Goal: Task Accomplishment & Management: Use online tool/utility

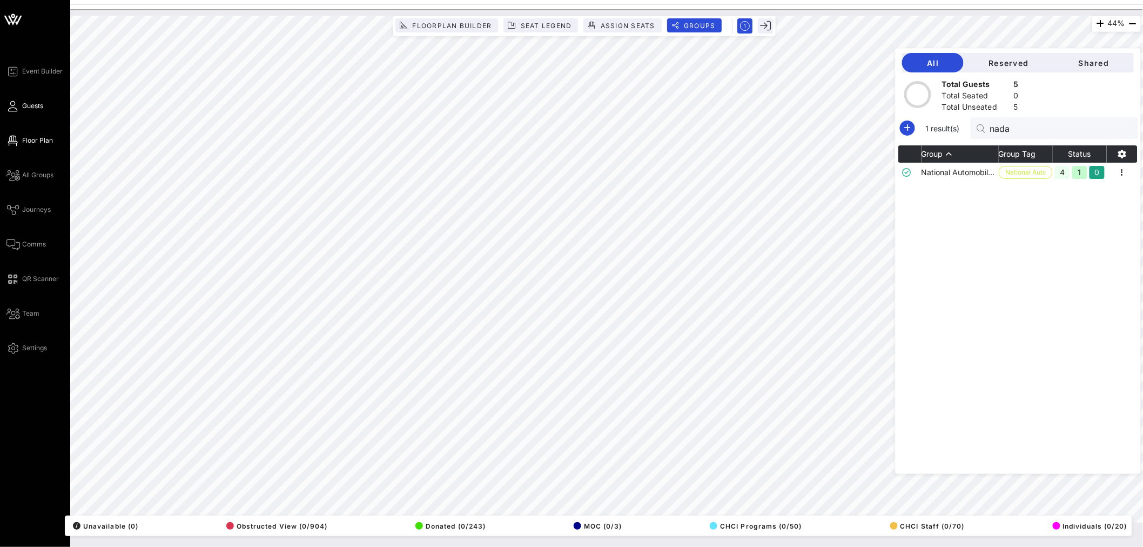
click at [34, 104] on span "Guests" at bounding box center [32, 106] width 21 height 10
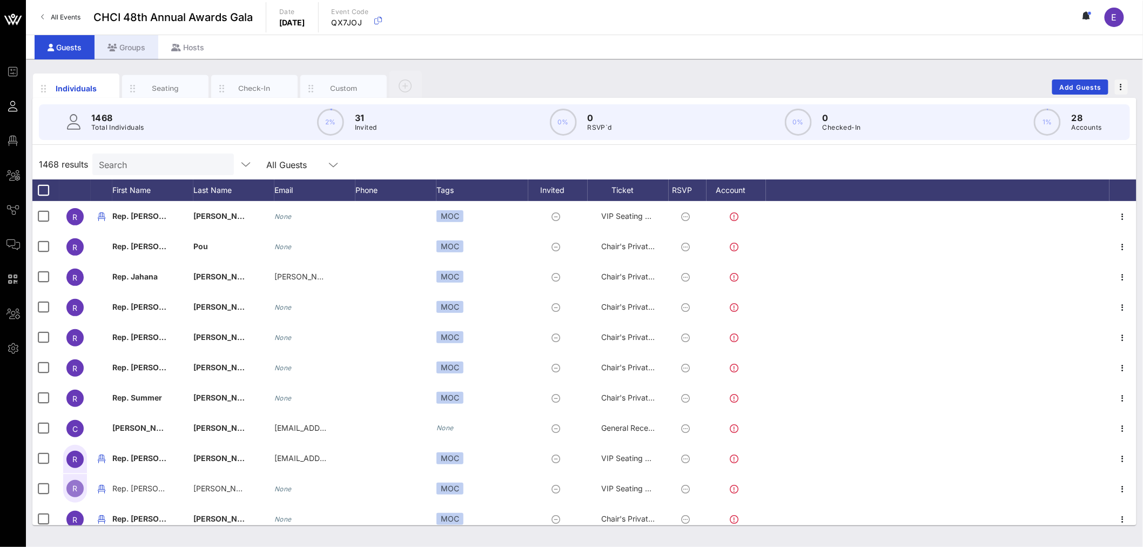
click at [129, 49] on div "Groups" at bounding box center [127, 47] width 64 height 24
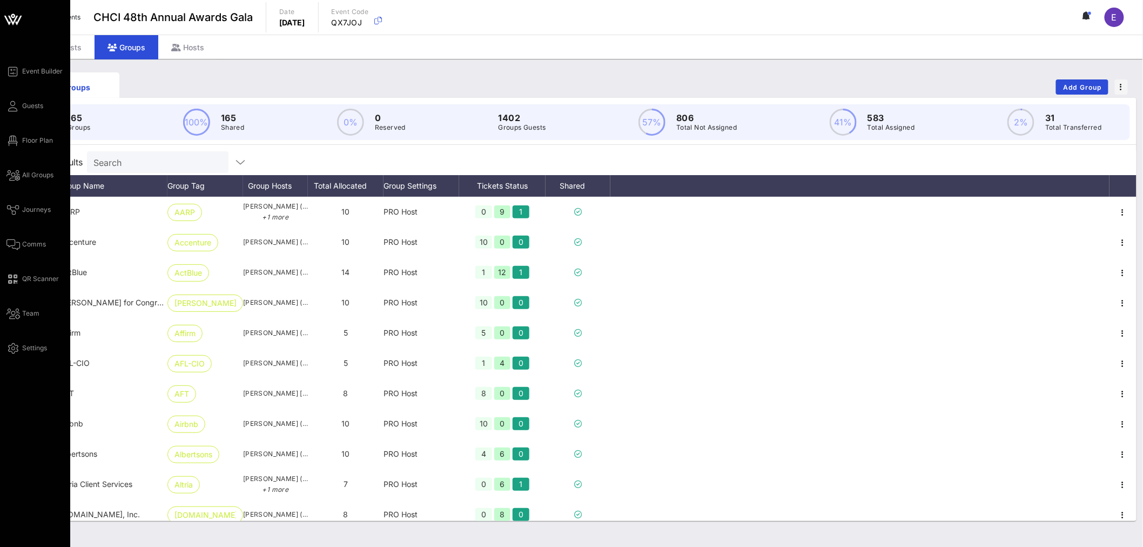
drag, startPoint x: 33, startPoint y: 139, endPoint x: 1, endPoint y: 160, distance: 37.9
click at [33, 139] on span "Floor Plan" at bounding box center [37, 141] width 31 height 10
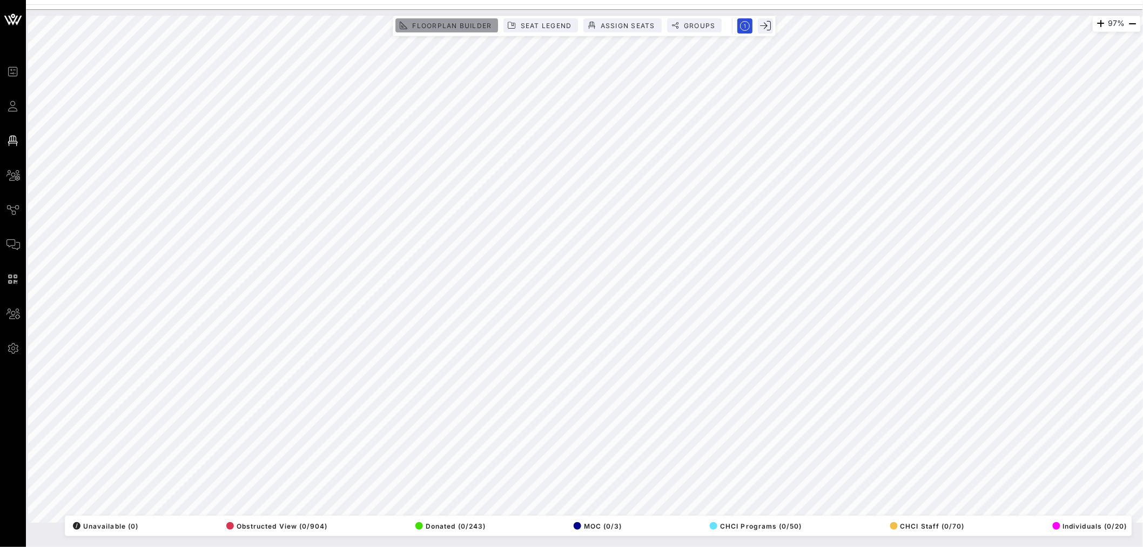
click at [444, 27] on span "Floorplan Builder" at bounding box center [452, 26] width 80 height 8
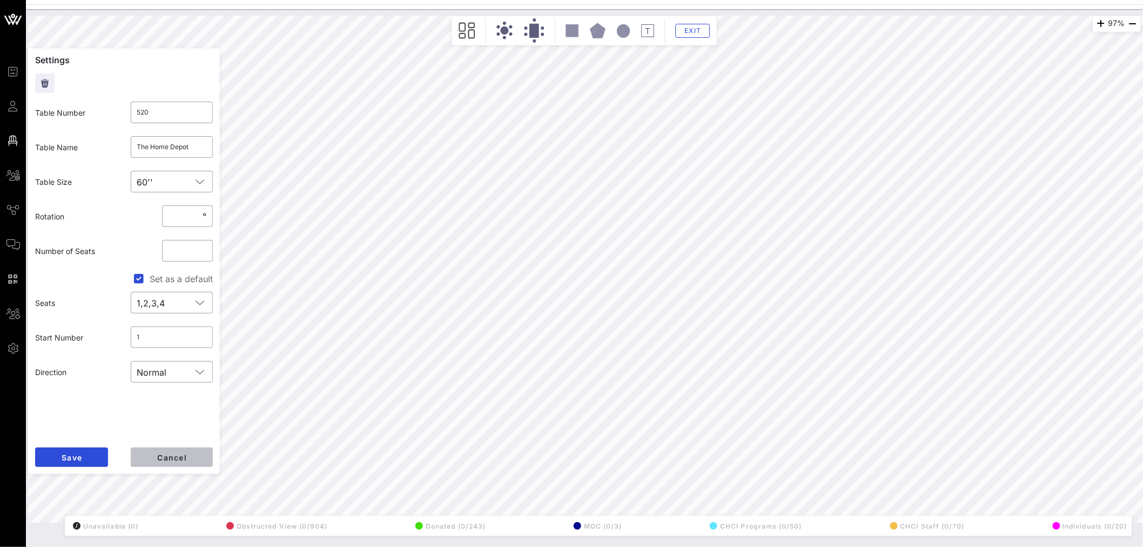
click at [187, 450] on button "Cancel" at bounding box center [172, 456] width 82 height 19
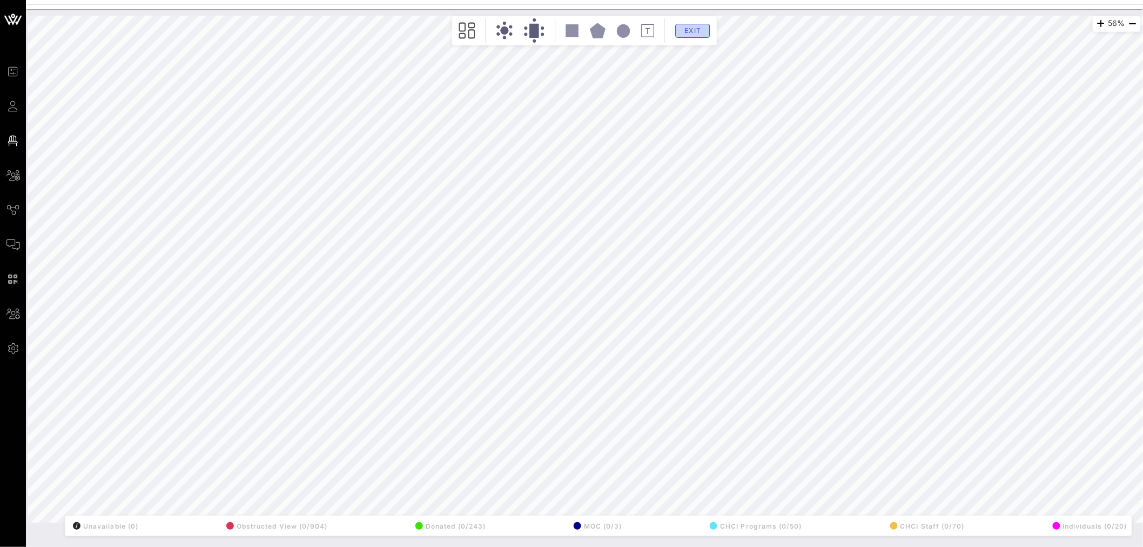
click at [694, 29] on span "Exit" at bounding box center [693, 30] width 21 height 8
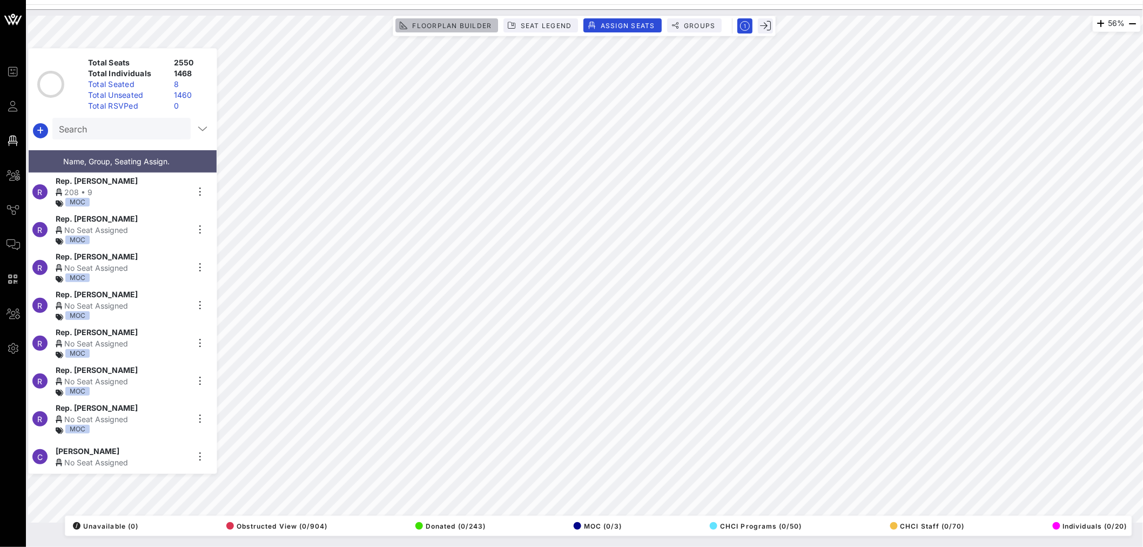
click at [446, 23] on span "Floorplan Builder" at bounding box center [452, 26] width 80 height 8
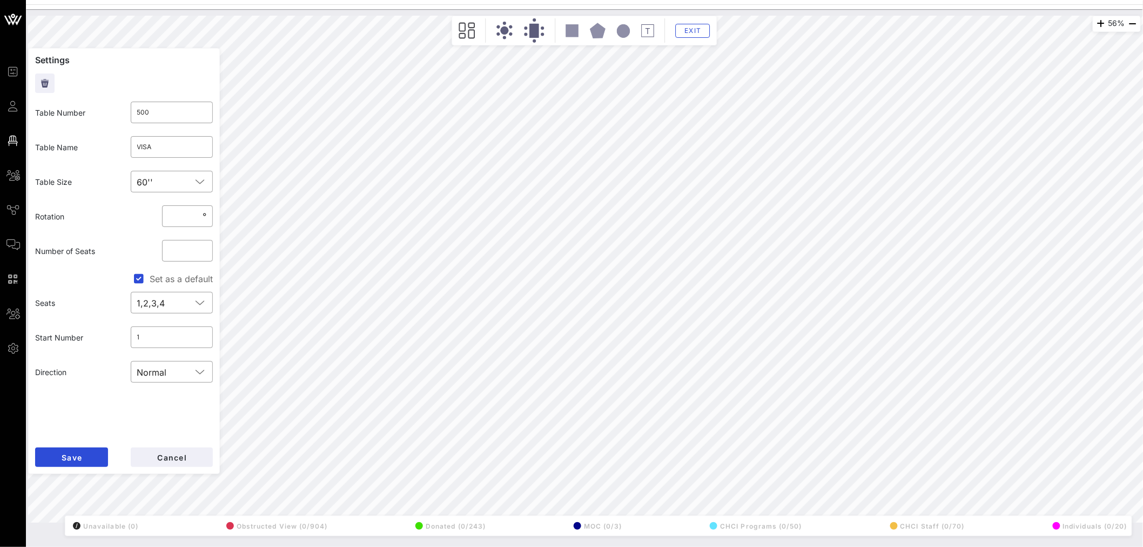
type input "501"
type input "TikTok"
click at [693, 33] on span "Exit" at bounding box center [693, 30] width 21 height 8
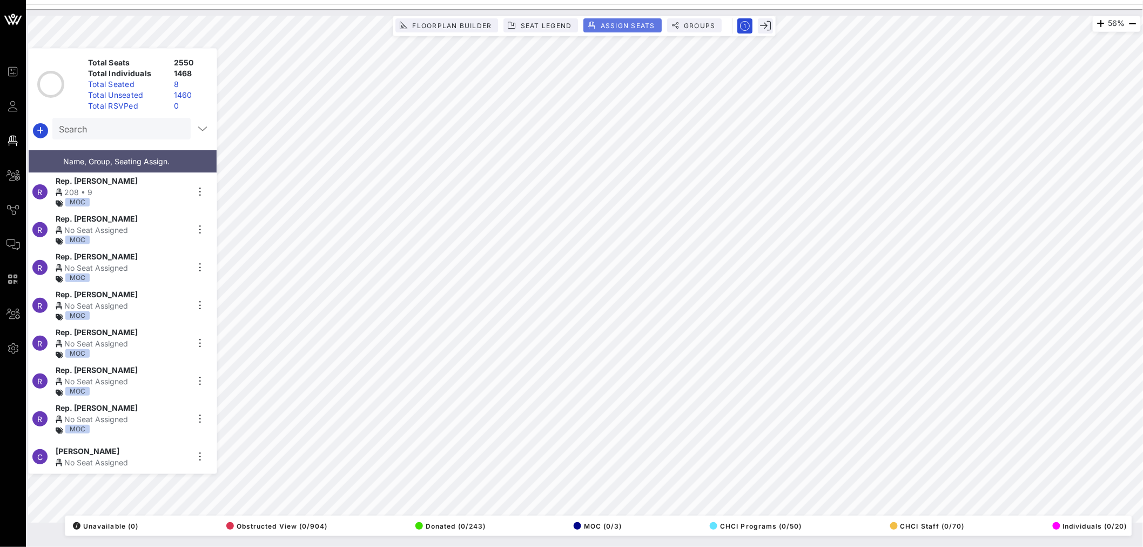
click at [646, 23] on span "Assign Seats" at bounding box center [627, 26] width 55 height 8
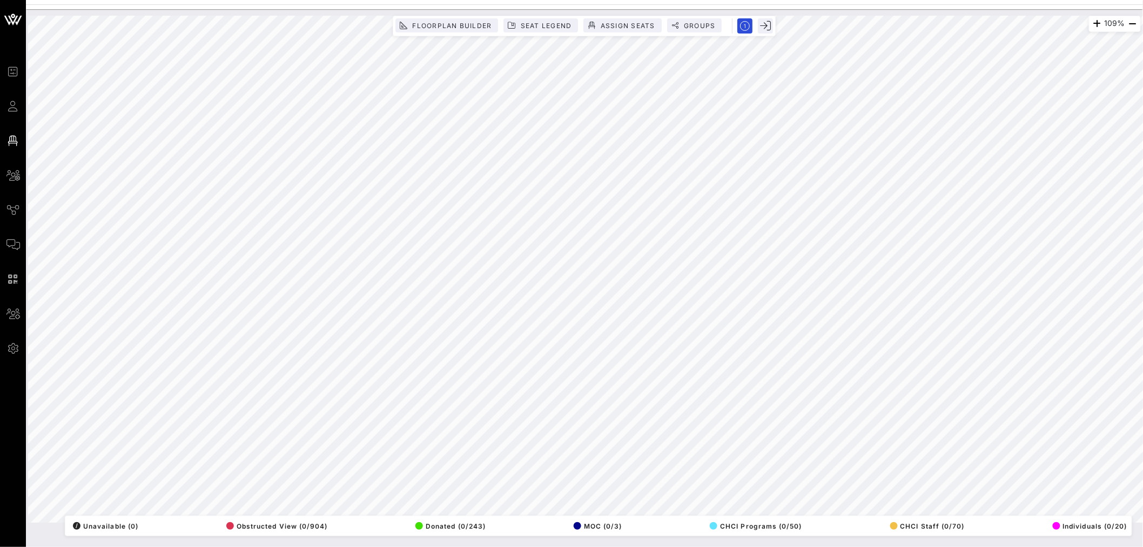
click at [443, 0] on html "Event Builder Guests Floor Plan All Groups Journeys Comms QR Scanner Team Setti…" at bounding box center [571, 273] width 1143 height 547
click at [247, 543] on div "56% Floorplan Builder Seat Legend Assign Seats Groups Exit All Reserved Shared …" at bounding box center [584, 277] width 1117 height 537
click at [461, 25] on span "Floorplan Builder" at bounding box center [452, 26] width 80 height 8
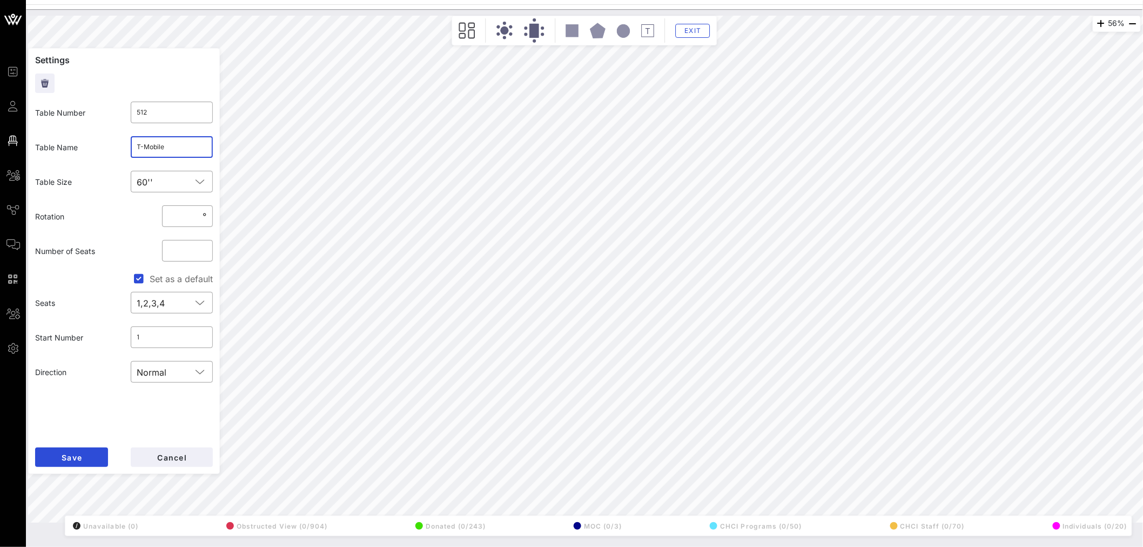
click at [177, 145] on input "T-Mobile" at bounding box center [172, 146] width 70 height 17
click at [185, 462] on button "Cancel" at bounding box center [172, 456] width 82 height 19
type input "344"
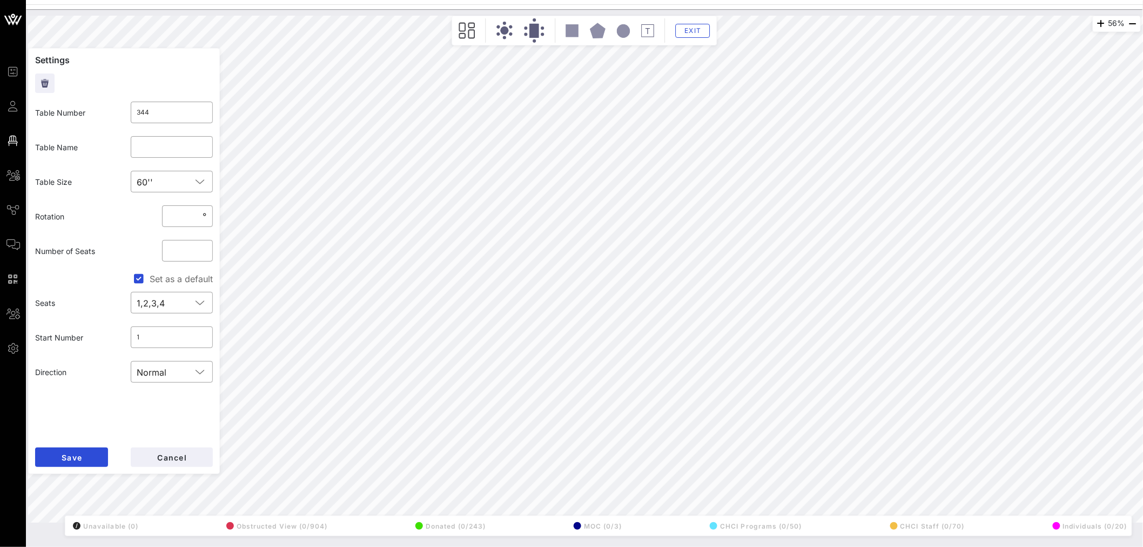
type input "512"
type input "T-Mobile"
click at [158, 110] on input "512" at bounding box center [172, 112] width 70 height 17
click at [147, 112] on input "5120" at bounding box center [172, 112] width 70 height 17
type input "3440"
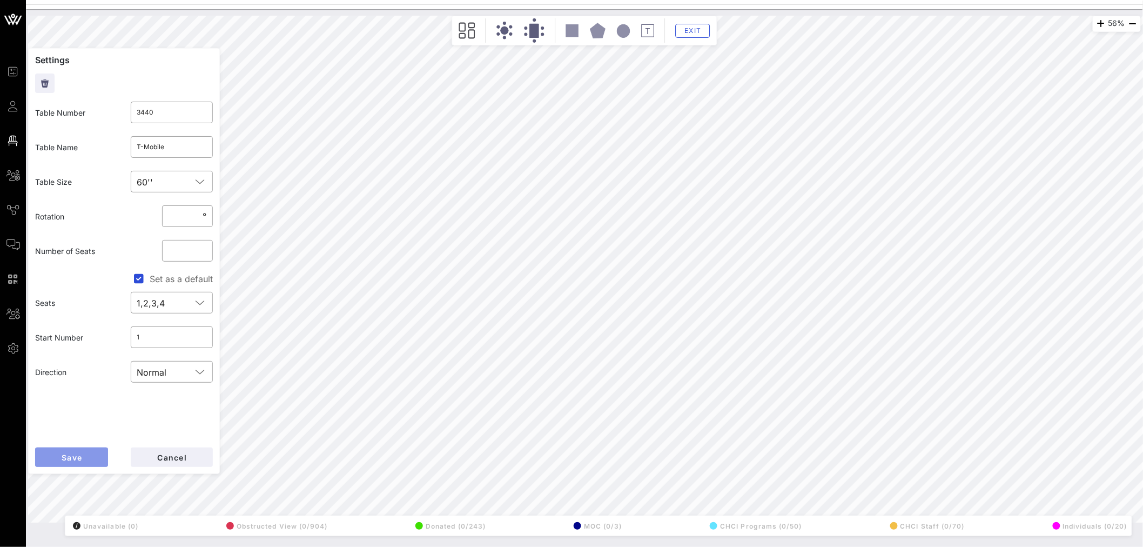
click at [78, 457] on span "Save" at bounding box center [71, 457] width 21 height 9
click at [151, 111] on input "344" at bounding box center [172, 112] width 70 height 17
type input "512"
click at [61, 457] on span "Save" at bounding box center [71, 457] width 21 height 9
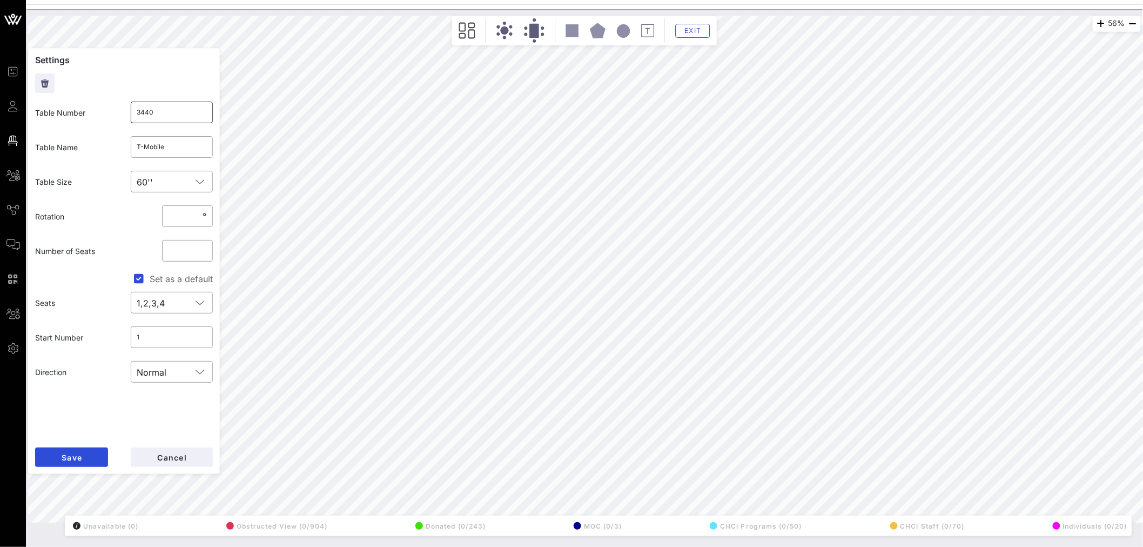
click at [180, 110] on input "3440" at bounding box center [172, 112] width 70 height 17
type input "344"
click at [84, 454] on button "Save" at bounding box center [71, 456] width 73 height 19
click at [174, 456] on span "Cancel" at bounding box center [172, 457] width 30 height 9
click at [180, 461] on button "Cancel" at bounding box center [172, 456] width 82 height 19
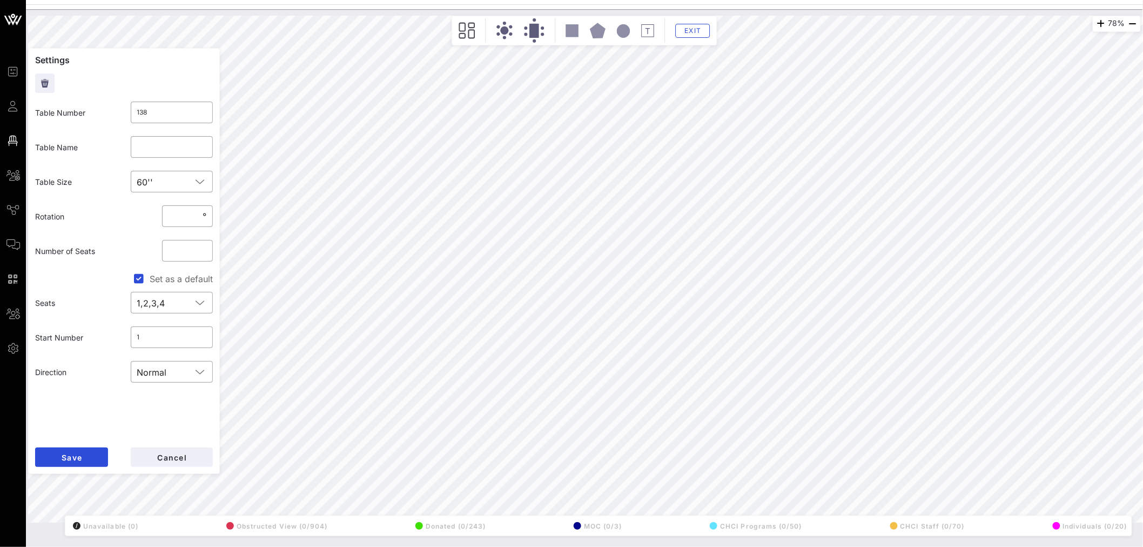
type input "410"
type input "Daily Pay"
click at [162, 110] on input "410" at bounding box center [172, 112] width 70 height 17
type input "1380"
click at [82, 457] on span "Save" at bounding box center [71, 457] width 21 height 9
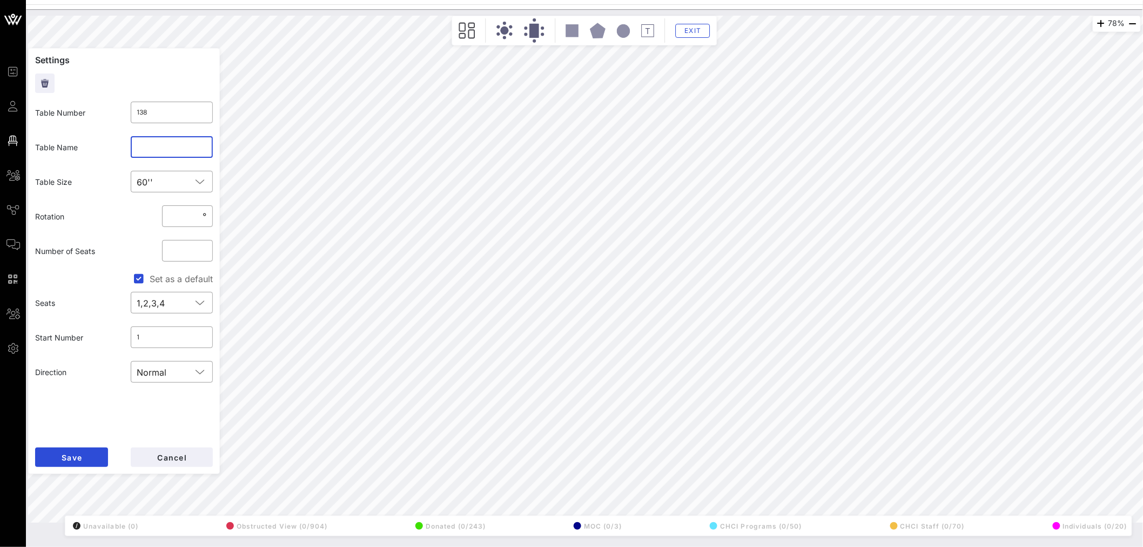
click at [154, 144] on input "text" at bounding box center [172, 146] width 70 height 17
type input "410"
click at [70, 459] on span "Save" at bounding box center [71, 457] width 21 height 9
click at [176, 450] on button "Cancel" at bounding box center [172, 456] width 82 height 19
click at [165, 109] on input "1380" at bounding box center [172, 112] width 70 height 17
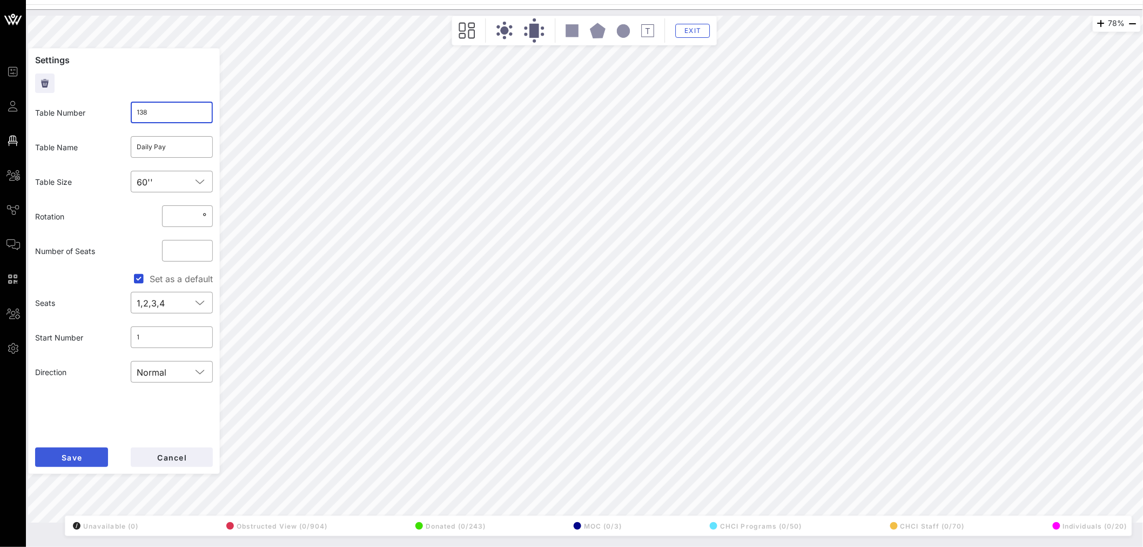
type input "138"
click at [82, 450] on button "Save" at bounding box center [71, 456] width 73 height 19
type input "410"
click at [158, 146] on input "410" at bounding box center [172, 146] width 70 height 17
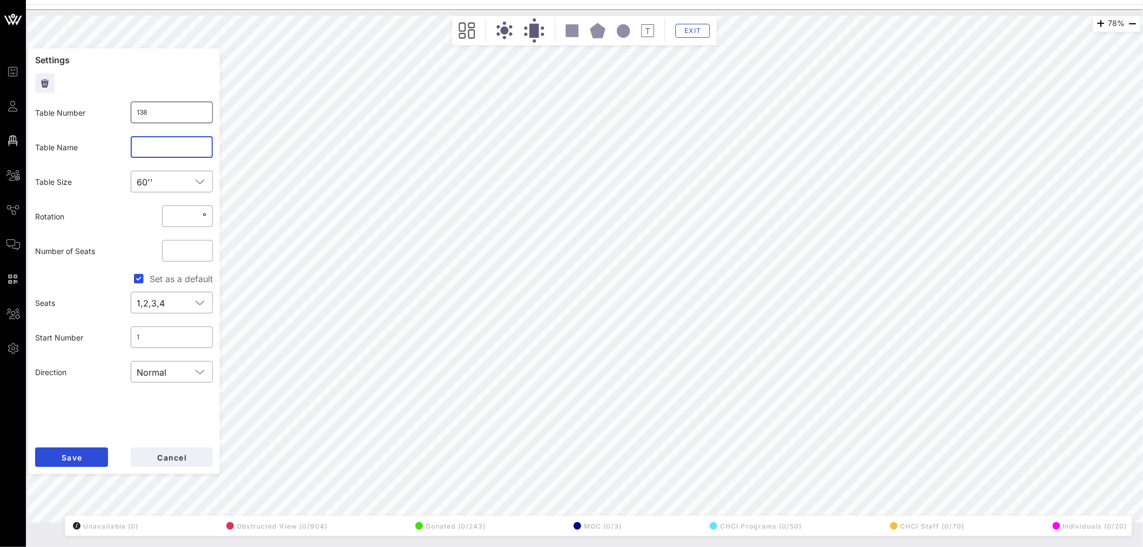
click at [159, 112] on input "138" at bounding box center [172, 112] width 70 height 17
type input "1"
type input "410"
click at [81, 459] on span "Save" at bounding box center [71, 457] width 21 height 9
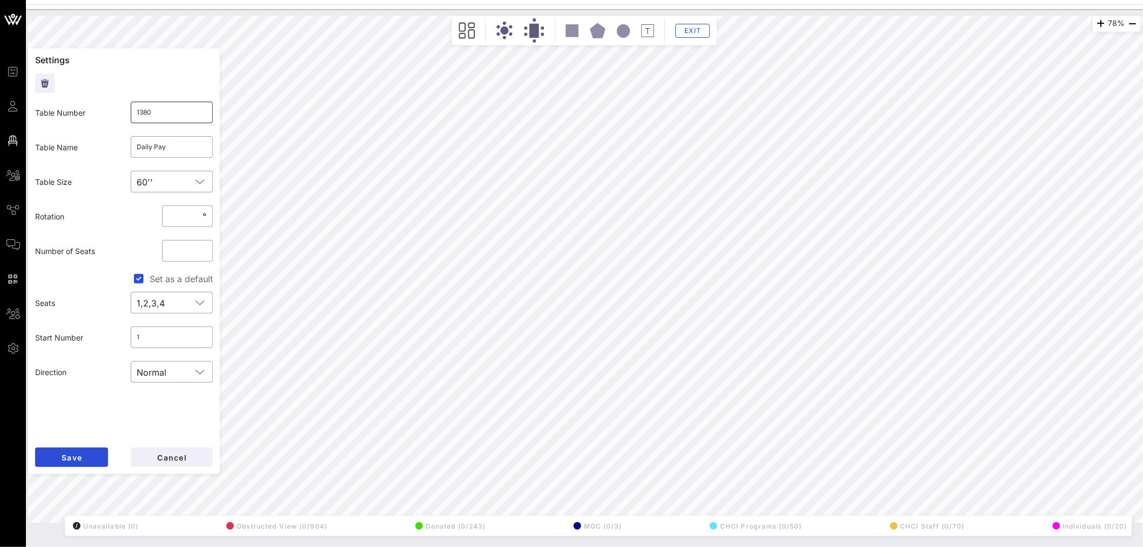
click at [174, 114] on input "1380" at bounding box center [172, 112] width 70 height 17
type input "138"
click at [79, 455] on span "Save" at bounding box center [71, 457] width 21 height 9
click at [170, 144] on input "CHCI Programs 3" at bounding box center [172, 146] width 70 height 17
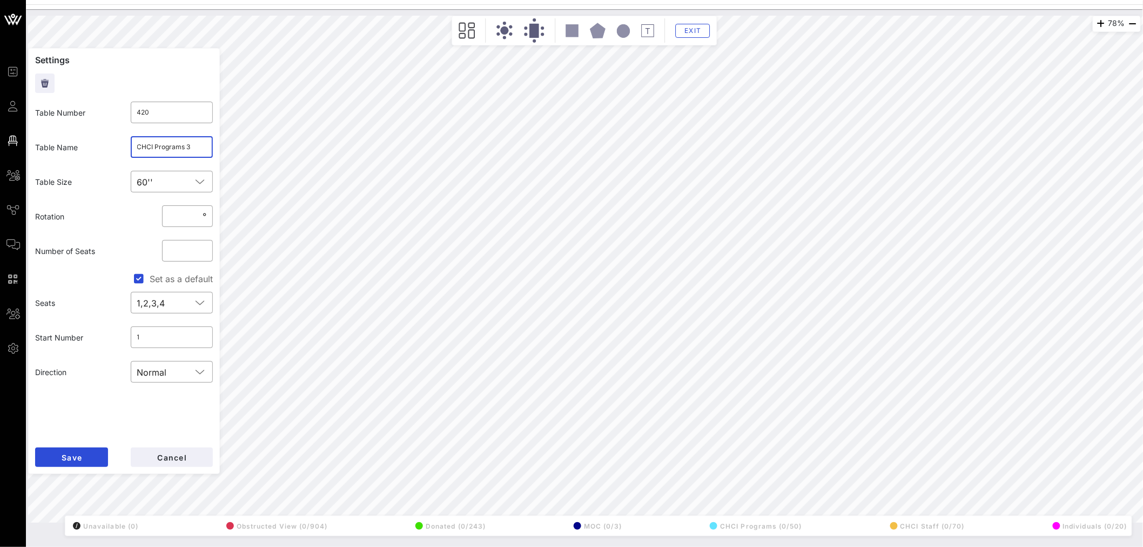
click at [170, 144] on input "CHCI Programs 3" at bounding box center [172, 146] width 70 height 17
click at [177, 461] on span "Cancel" at bounding box center [172, 457] width 30 height 9
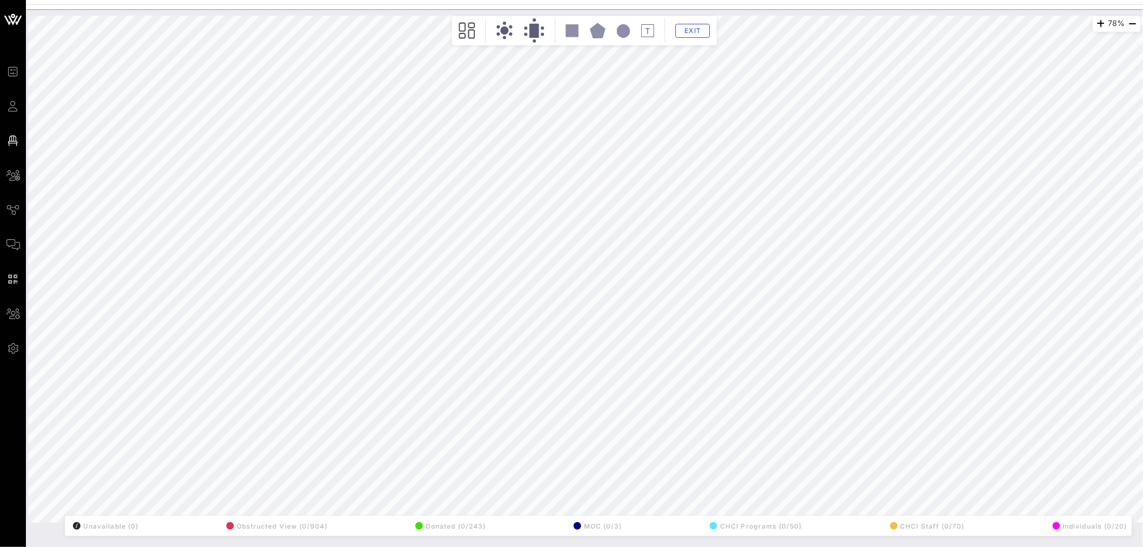
click at [201, 546] on html "Event Builder Guests Floor Plan All Groups Journeys Comms QR Scanner Team Setti…" at bounding box center [571, 273] width 1143 height 547
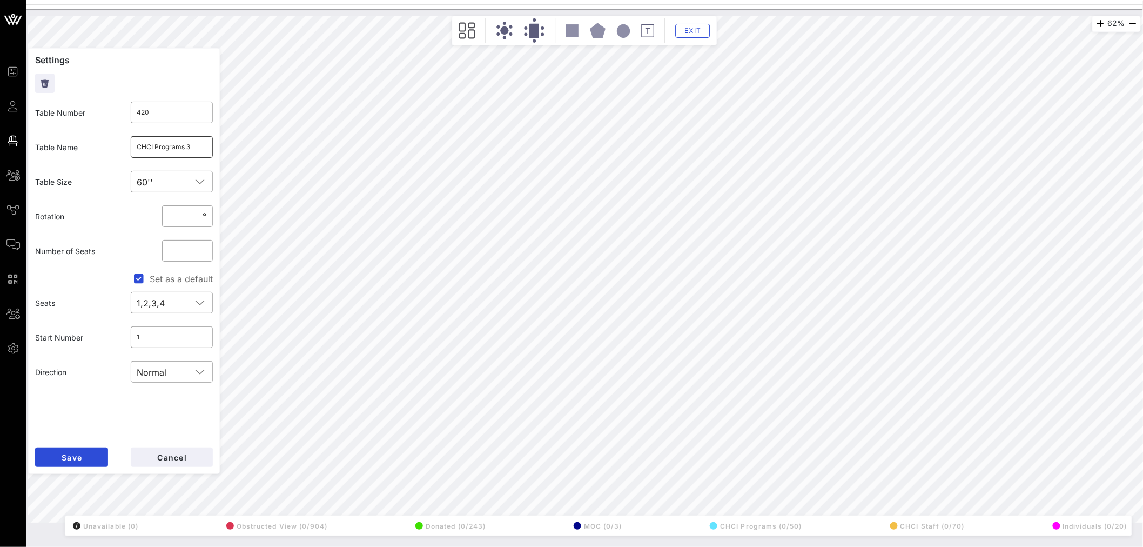
click at [176, 146] on input "CHCI Programs 3" at bounding box center [172, 146] width 70 height 17
click at [79, 457] on span "Save" at bounding box center [71, 457] width 21 height 9
click at [157, 150] on input "CHCI Programs 2" at bounding box center [172, 146] width 70 height 17
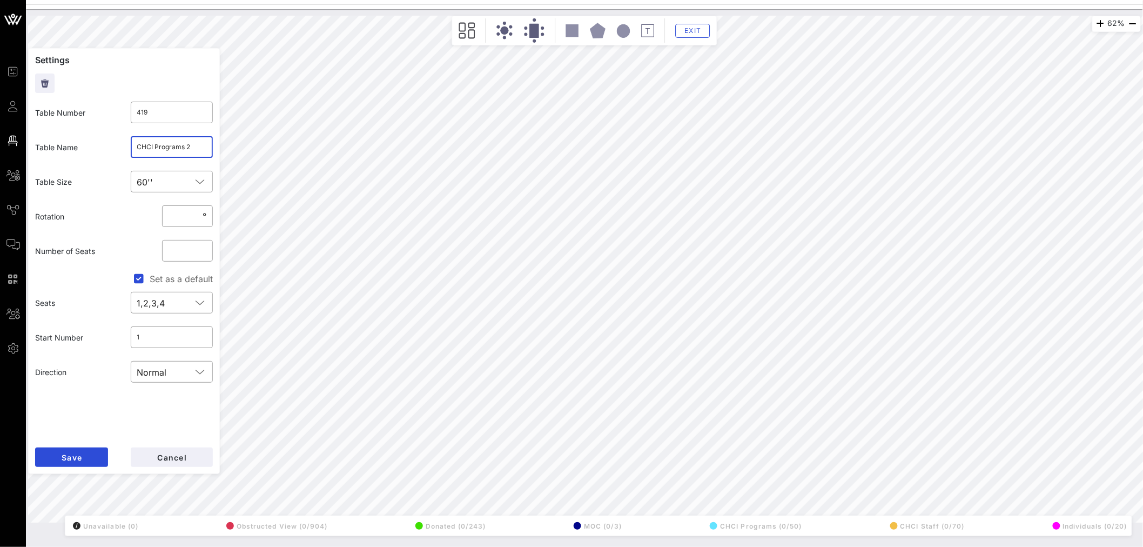
click at [157, 150] on input "CHCI Programs 2" at bounding box center [172, 146] width 70 height 17
click at [73, 461] on span "Save" at bounding box center [71, 457] width 21 height 9
click at [177, 154] on input "CHCI Programs 4" at bounding box center [172, 146] width 70 height 17
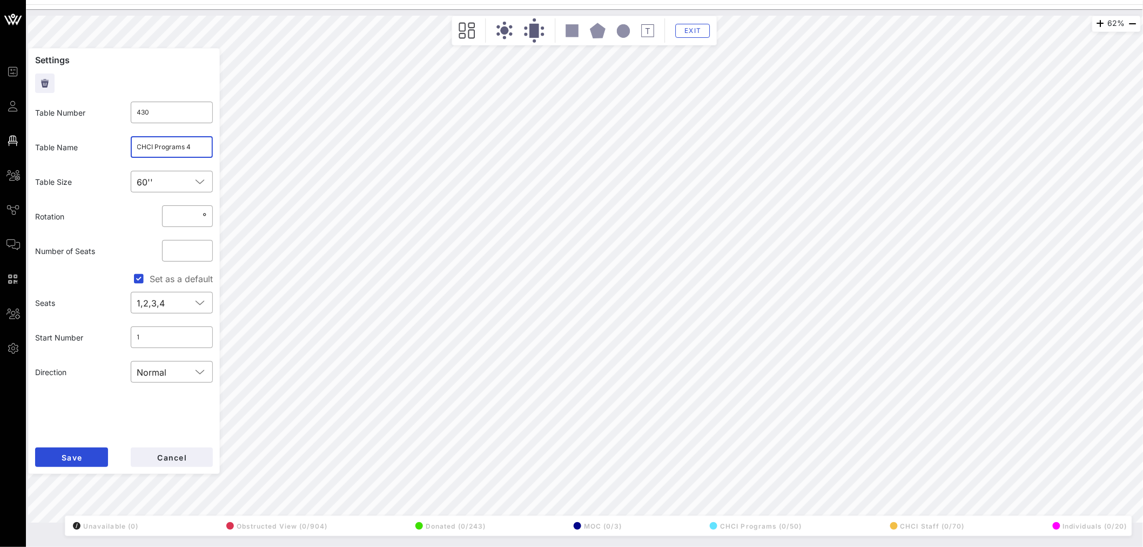
click at [177, 154] on input "CHCI Programs 4" at bounding box center [172, 146] width 70 height 17
click at [85, 455] on button "Save" at bounding box center [71, 456] width 73 height 19
click at [181, 148] on input "CHCI Programs 5" at bounding box center [172, 146] width 70 height 17
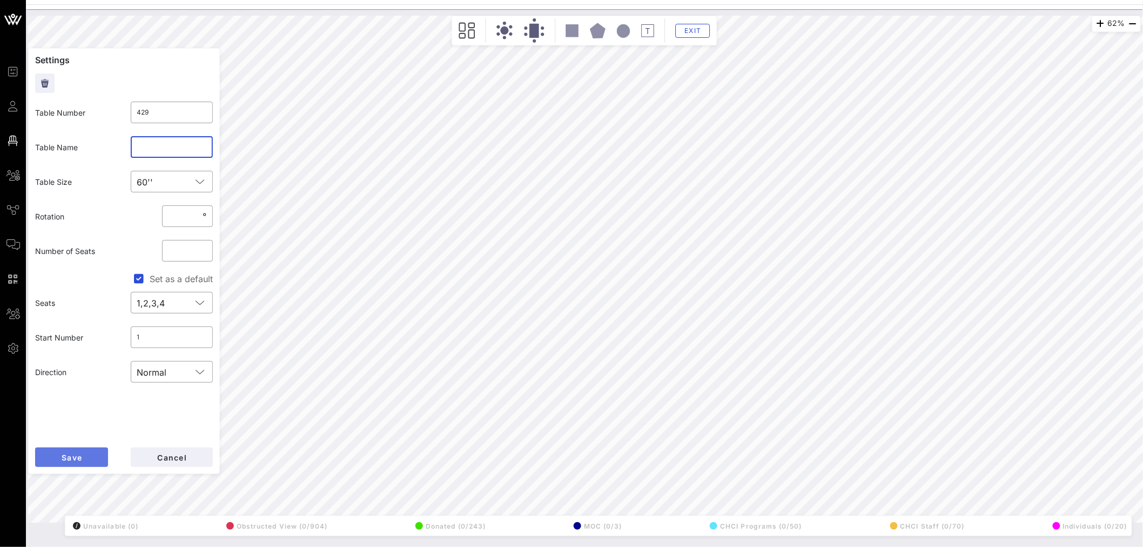
click at [83, 462] on button "Save" at bounding box center [71, 456] width 73 height 19
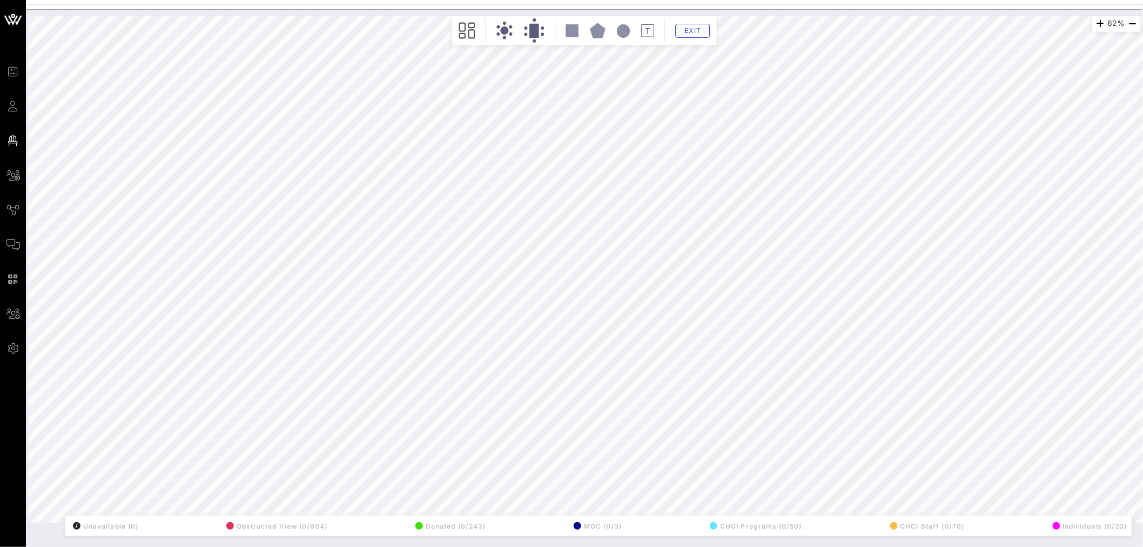
click at [596, 515] on div "62% Floorplan Builder Seat Legend Assign Seats Groups Exit All Reserved Shared …" at bounding box center [584, 269] width 1112 height 507
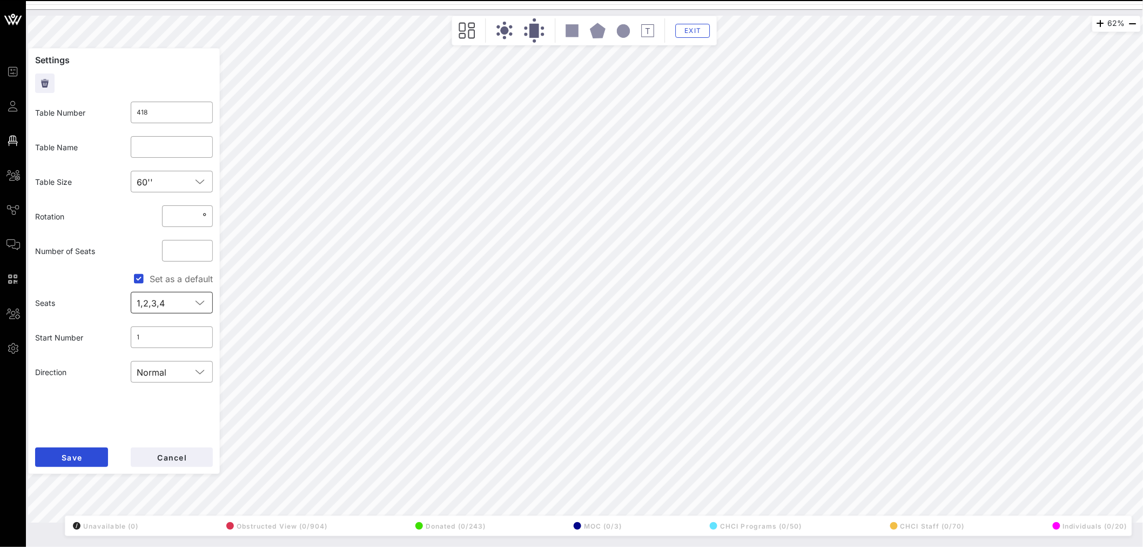
type input "424"
type input "Paramount"
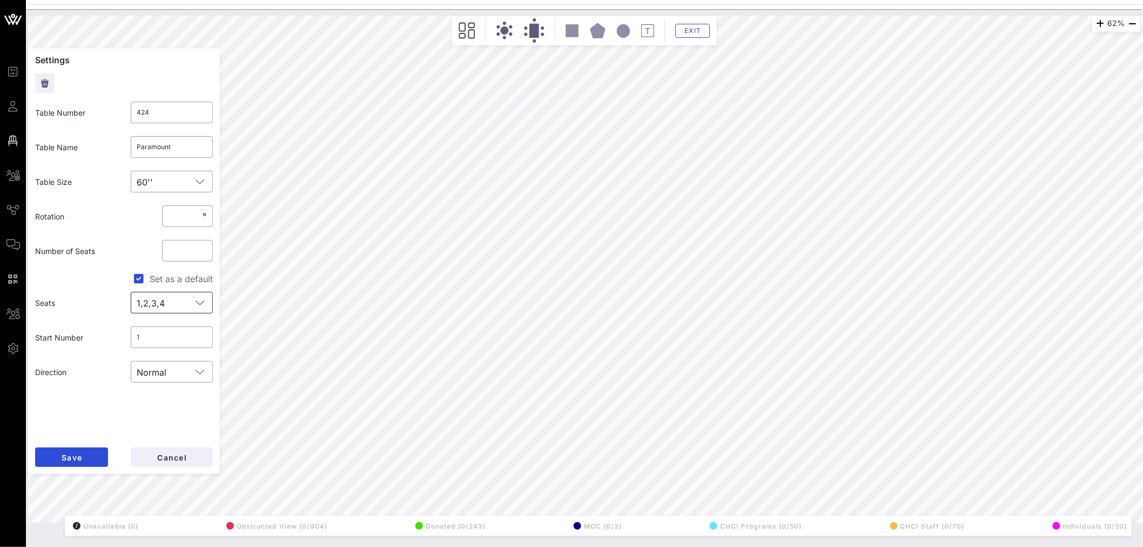
type input "418"
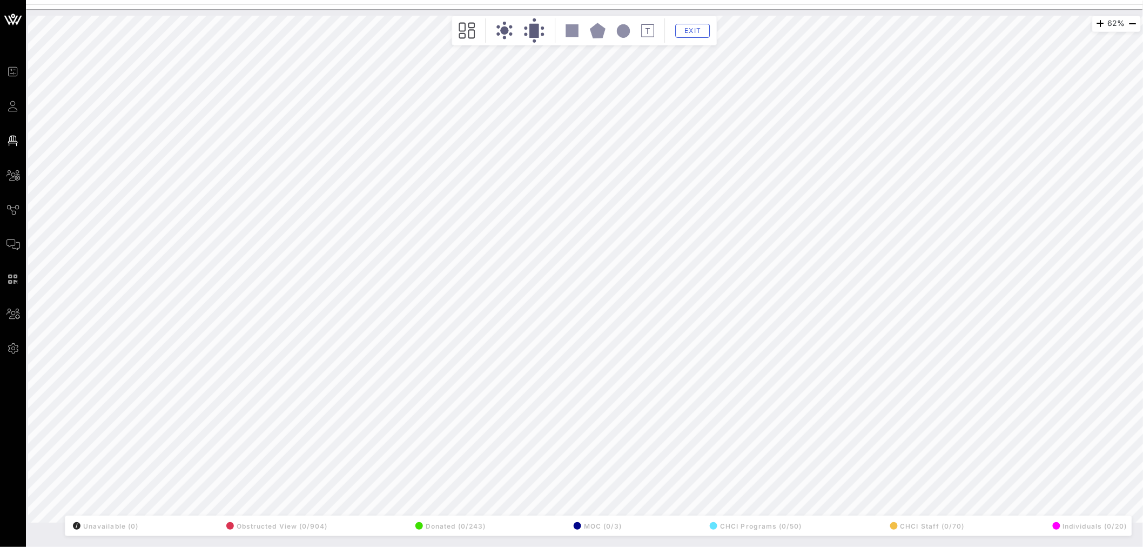
click at [119, 252] on div "62% Floorplan Builder Seat Legend Assign Seats Groups Exit All Reserved Shared …" at bounding box center [584, 269] width 1112 height 507
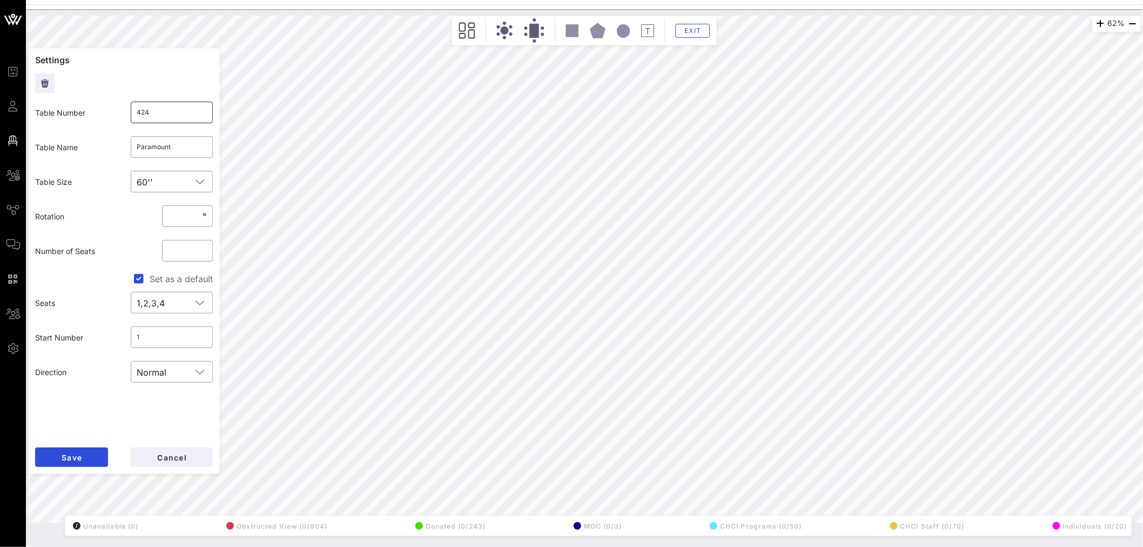
click at [174, 108] on input "424" at bounding box center [172, 112] width 70 height 17
type input "4180"
click at [71, 447] on button "Save" at bounding box center [71, 456] width 73 height 19
click at [155, 110] on input "418" at bounding box center [172, 112] width 70 height 17
type input "424"
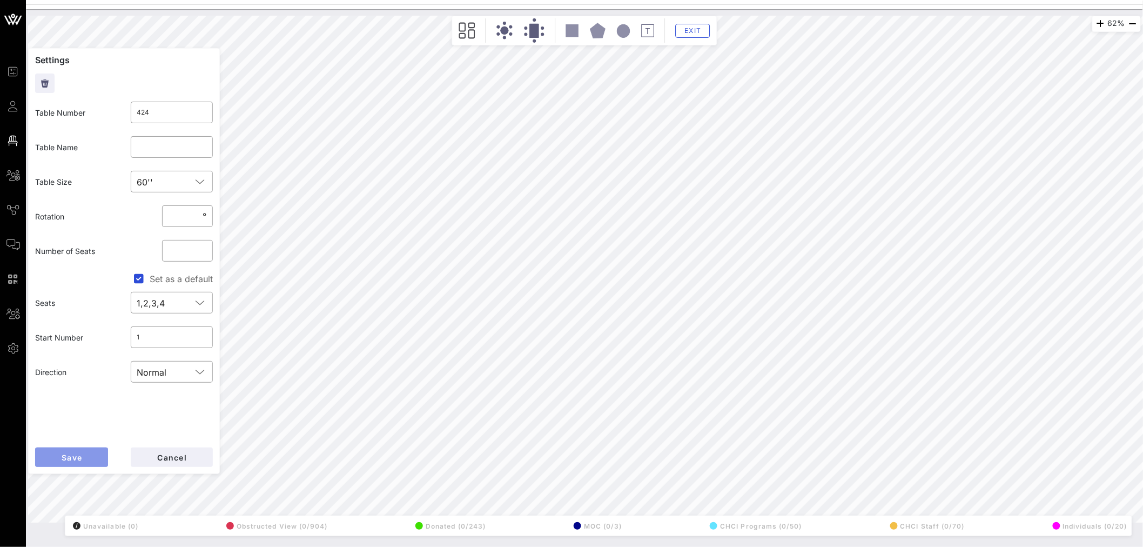
click at [86, 449] on button "Save" at bounding box center [71, 456] width 73 height 19
click at [165, 110] on input "4180" at bounding box center [172, 112] width 70 height 17
type input "418"
click at [81, 451] on button "Save" at bounding box center [71, 456] width 73 height 19
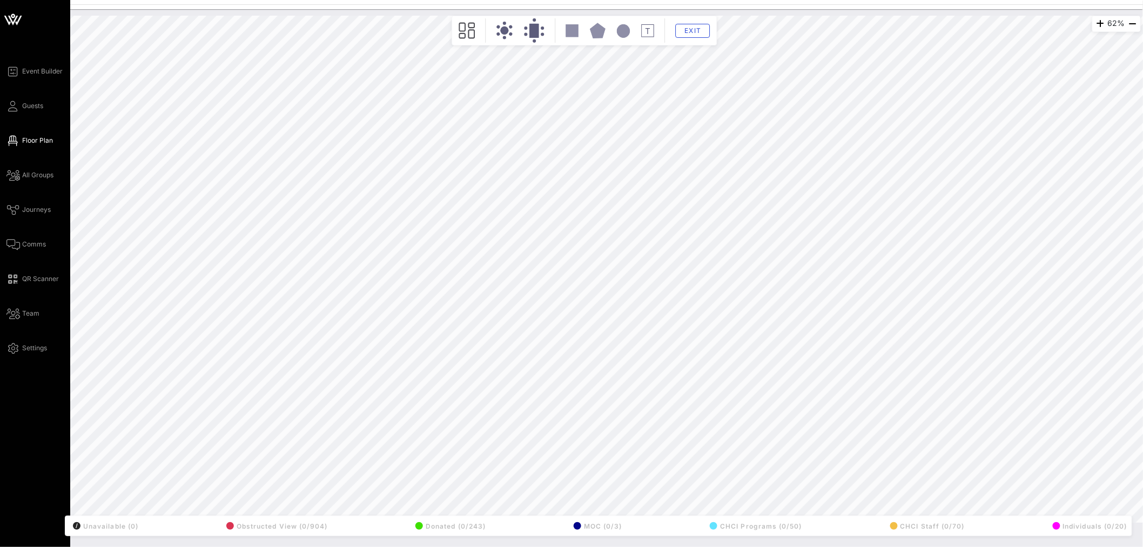
click at [109, 322] on div "62% Floorplan Builder Seat Legend Assign Seats Groups Exit All Reserved Shared …" at bounding box center [584, 269] width 1112 height 507
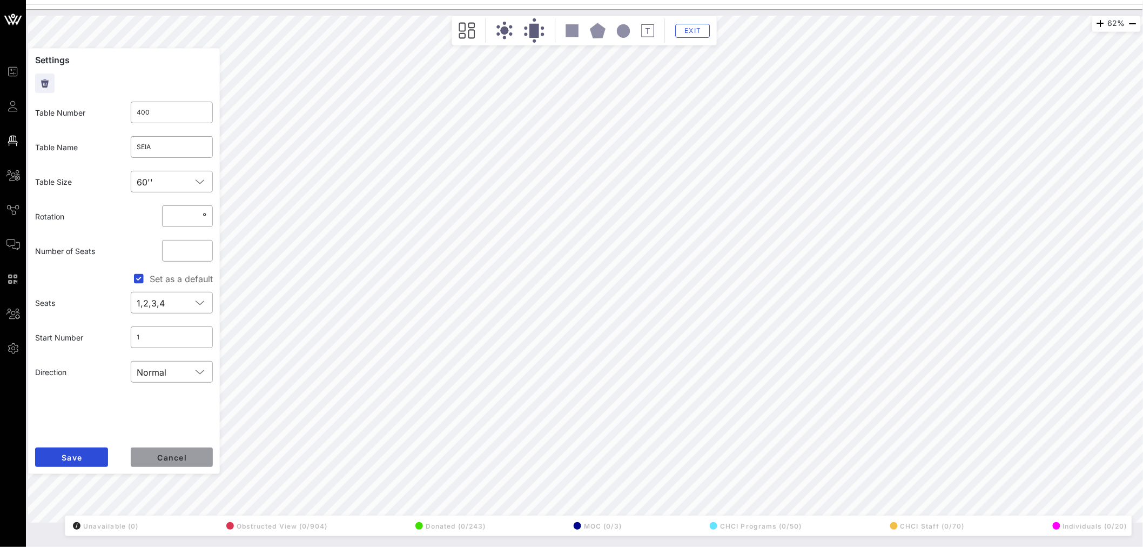
click at [181, 463] on button "Cancel" at bounding box center [172, 456] width 82 height 19
click at [112, 312] on div "62% Floorplan Builder Seat Legend Assign Seats Groups Exit Settings Table Numbe…" at bounding box center [584, 269] width 1112 height 507
click at [181, 456] on span "Cancel" at bounding box center [172, 457] width 30 height 9
type input "400"
type input "SEIA"
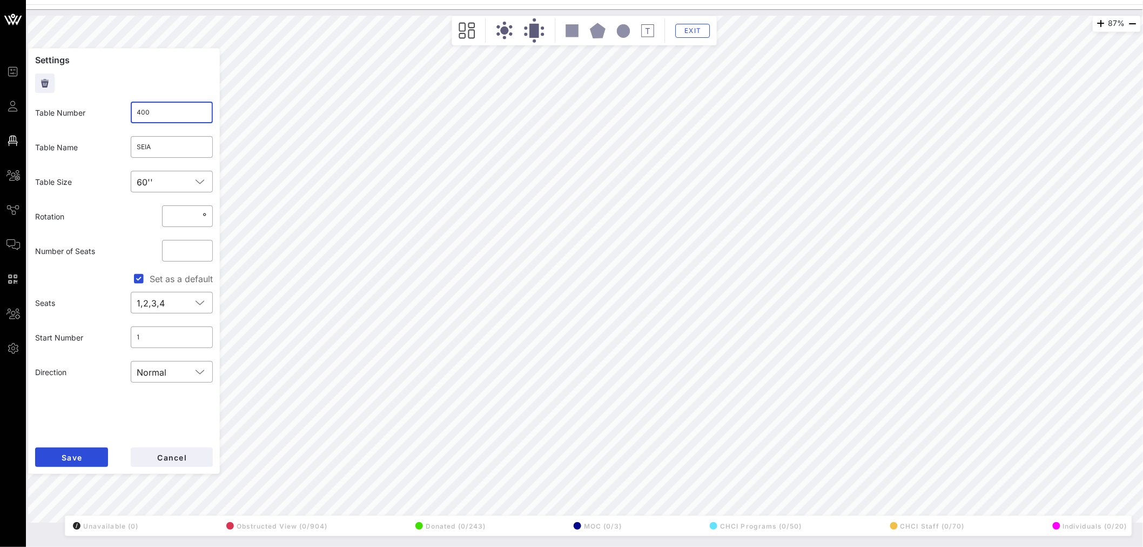
click at [149, 114] on input "400" at bounding box center [172, 112] width 70 height 17
type input "6010"
click at [89, 456] on button "Save" at bounding box center [71, 456] width 73 height 19
click at [159, 116] on input "601" at bounding box center [172, 112] width 70 height 17
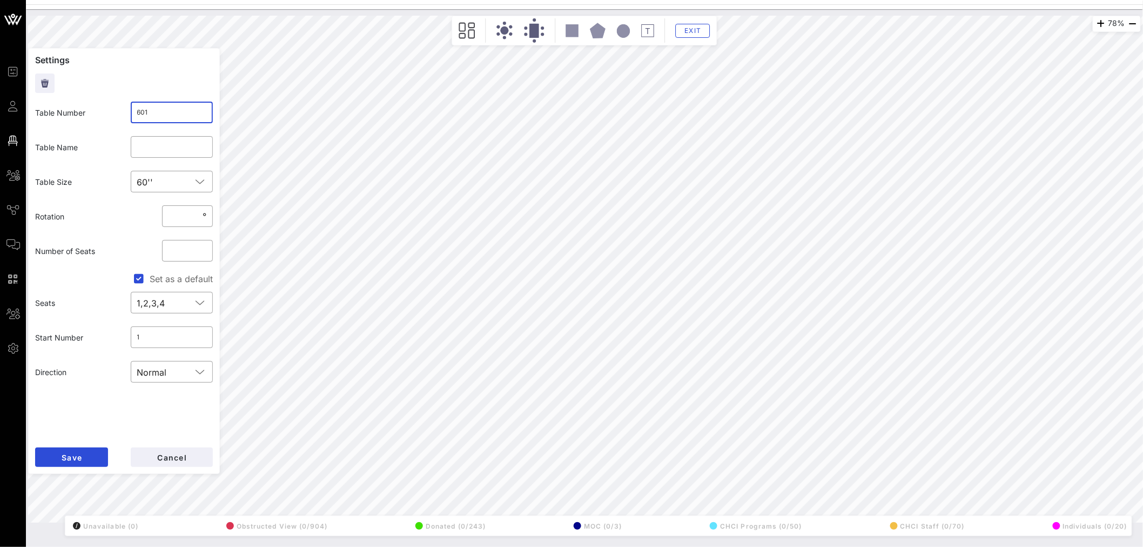
click at [159, 116] on input "601" at bounding box center [172, 112] width 70 height 17
type input "400"
click at [79, 453] on span "Save" at bounding box center [71, 457] width 21 height 9
click at [163, 114] on input "6010" at bounding box center [172, 112] width 70 height 17
type input "601"
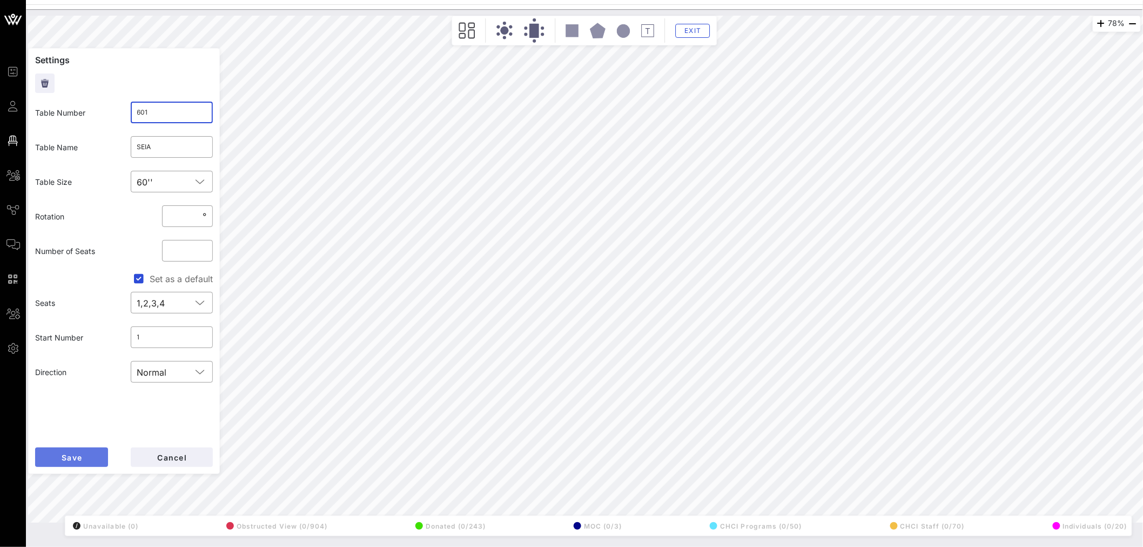
click at [87, 459] on button "Save" at bounding box center [71, 456] width 73 height 19
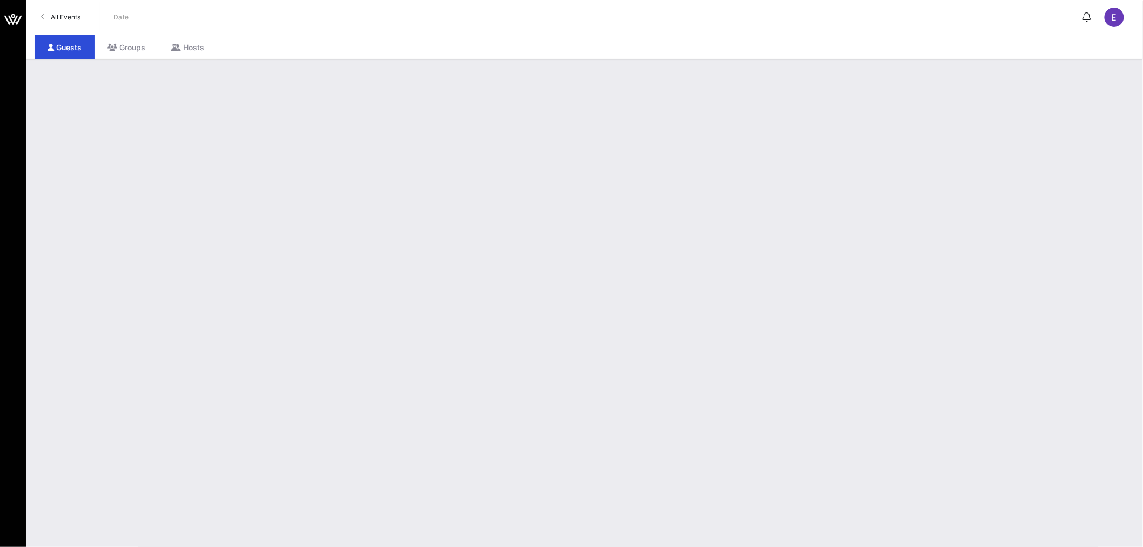
click at [67, 14] on span "All Events" at bounding box center [66, 17] width 30 height 8
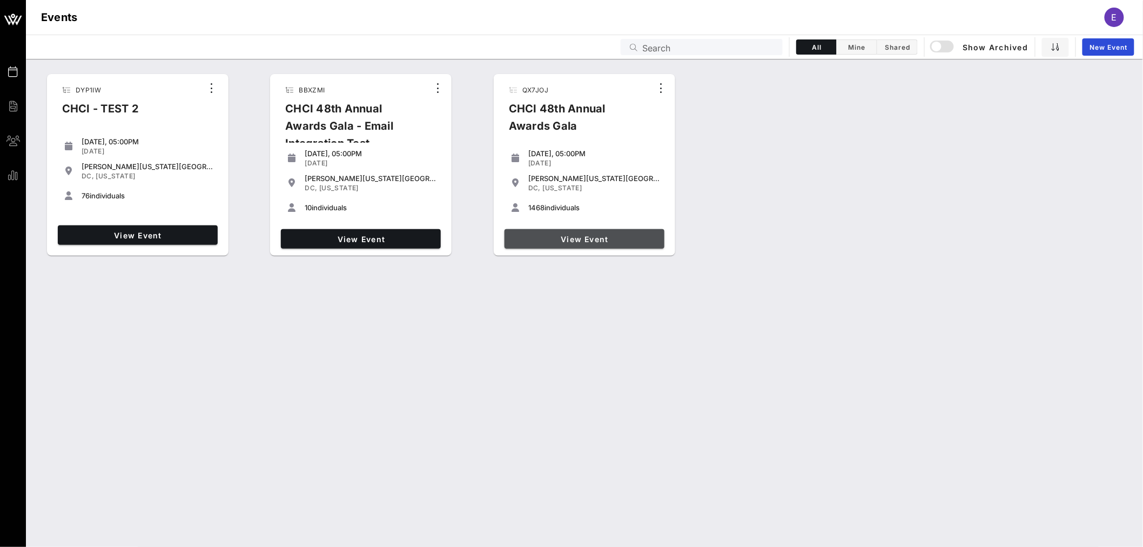
click at [584, 236] on span "View Event" at bounding box center [584, 238] width 151 height 9
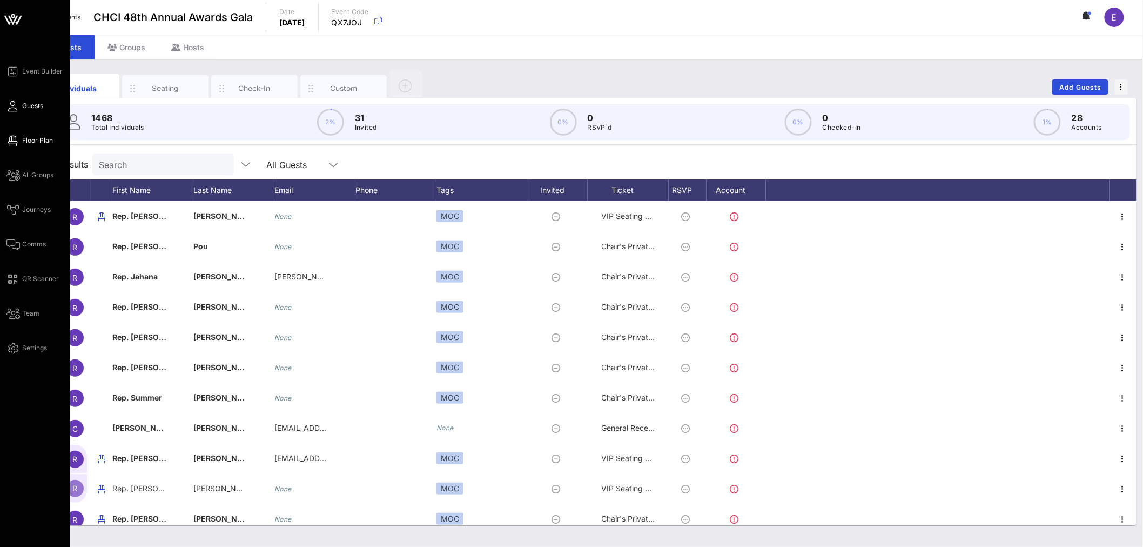
click at [35, 139] on span "Floor Plan" at bounding box center [37, 141] width 31 height 10
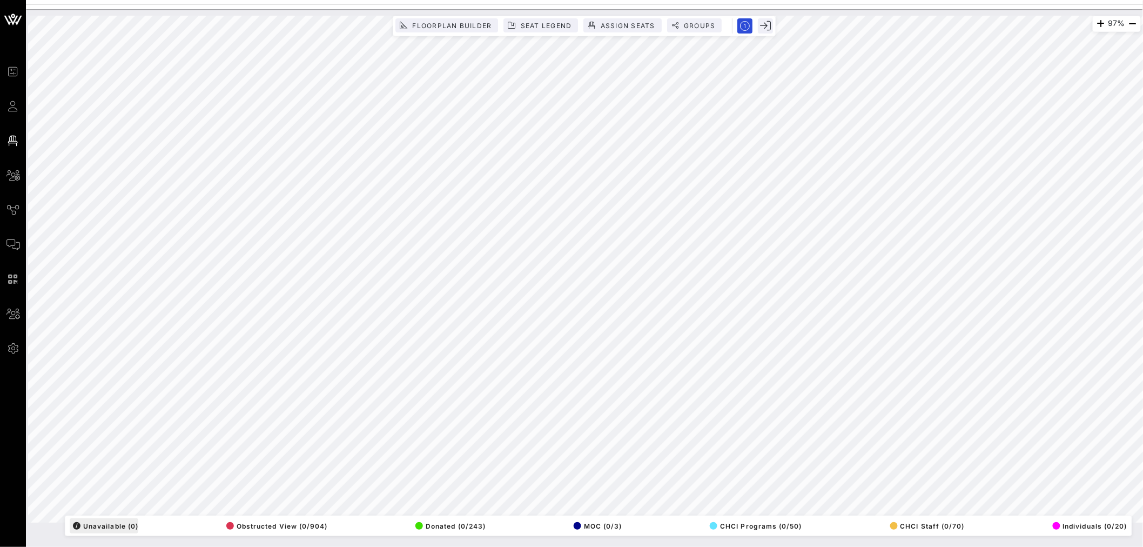
click at [121, 522] on div "97% Floorplan Builder Seat Legend Assign Seats Groups Exit All Reserved Shared …" at bounding box center [584, 269] width 1112 height 507
click at [637, 26] on span "Assign Seats" at bounding box center [627, 26] width 55 height 8
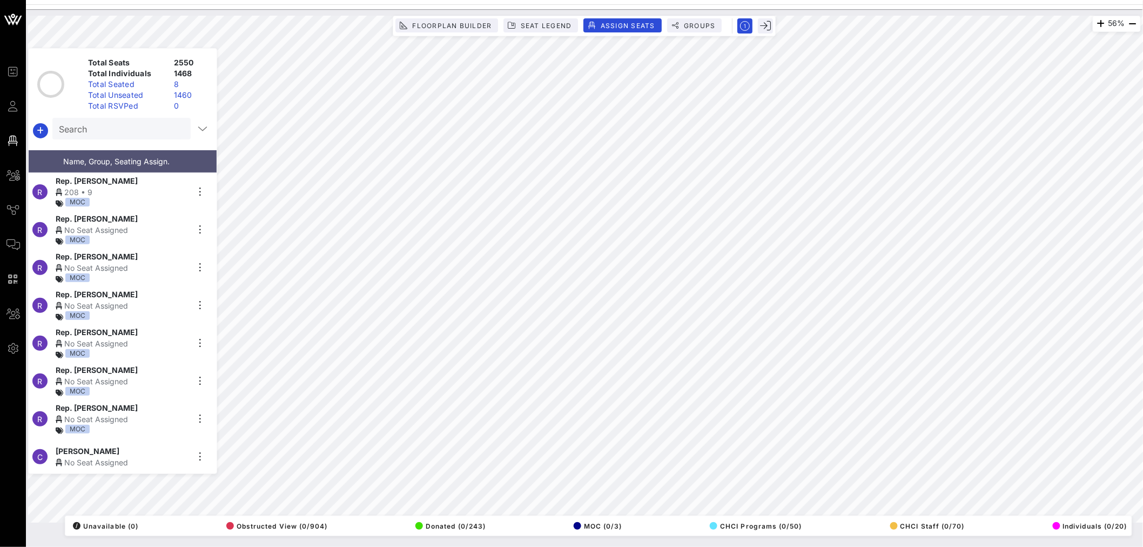
click at [92, 132] on input "Search" at bounding box center [120, 129] width 123 height 14
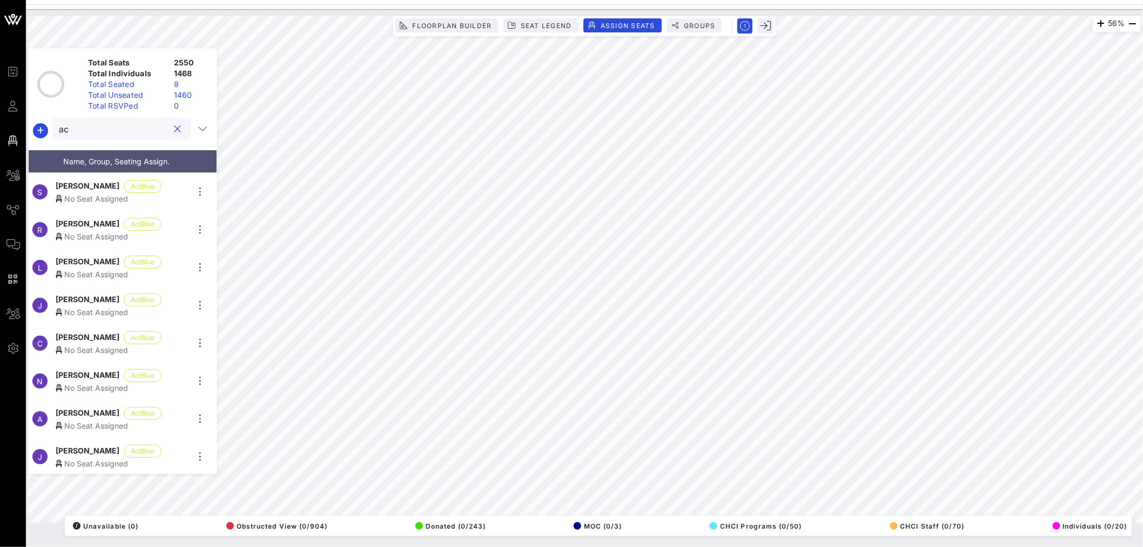
type input "a"
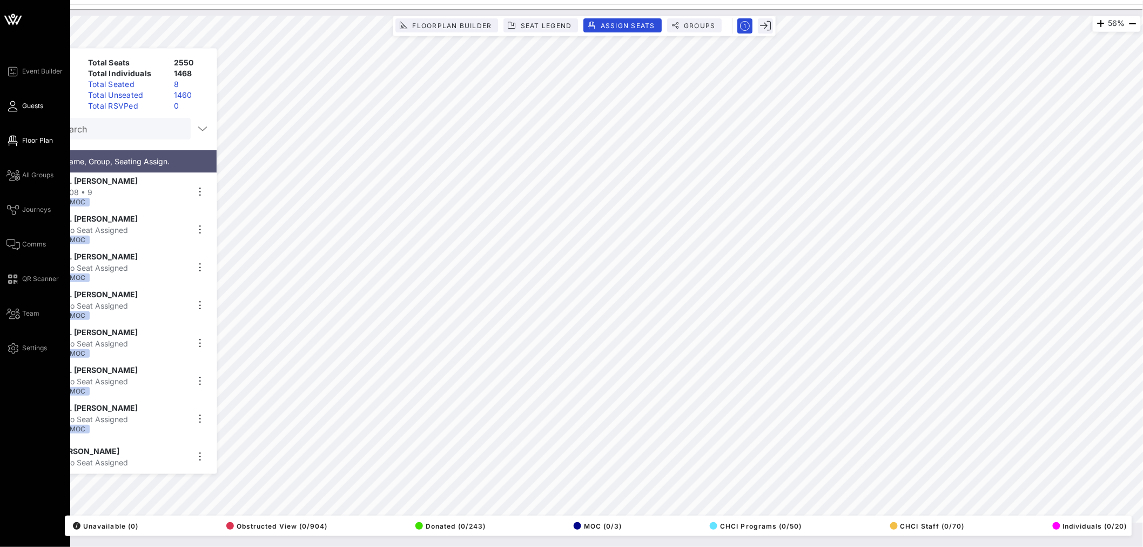
click at [29, 109] on span "Guests" at bounding box center [32, 106] width 21 height 10
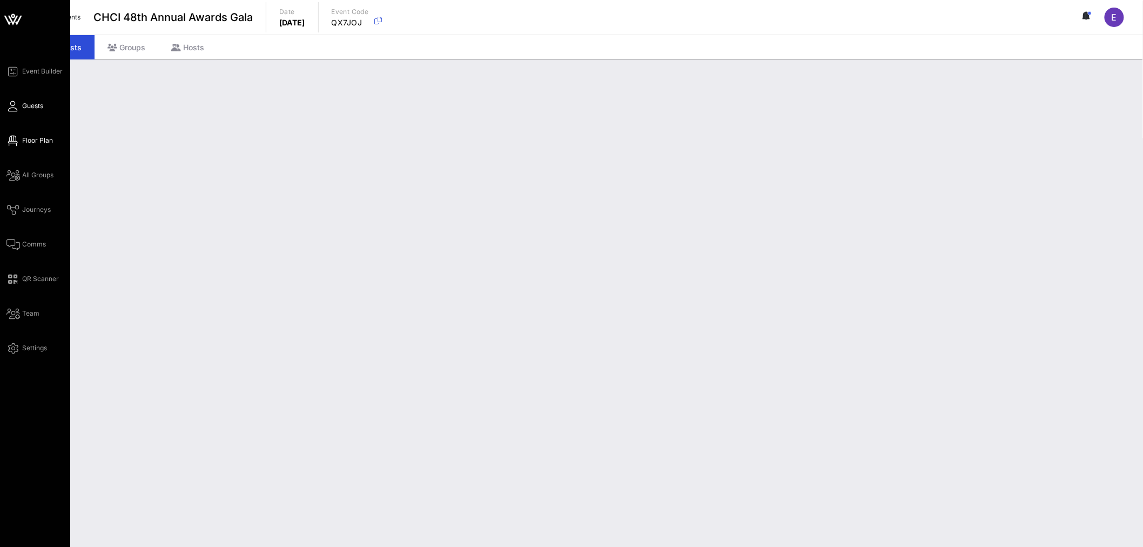
click at [42, 141] on span "Floor Plan" at bounding box center [37, 141] width 31 height 10
